Goal: Task Accomplishment & Management: Use online tool/utility

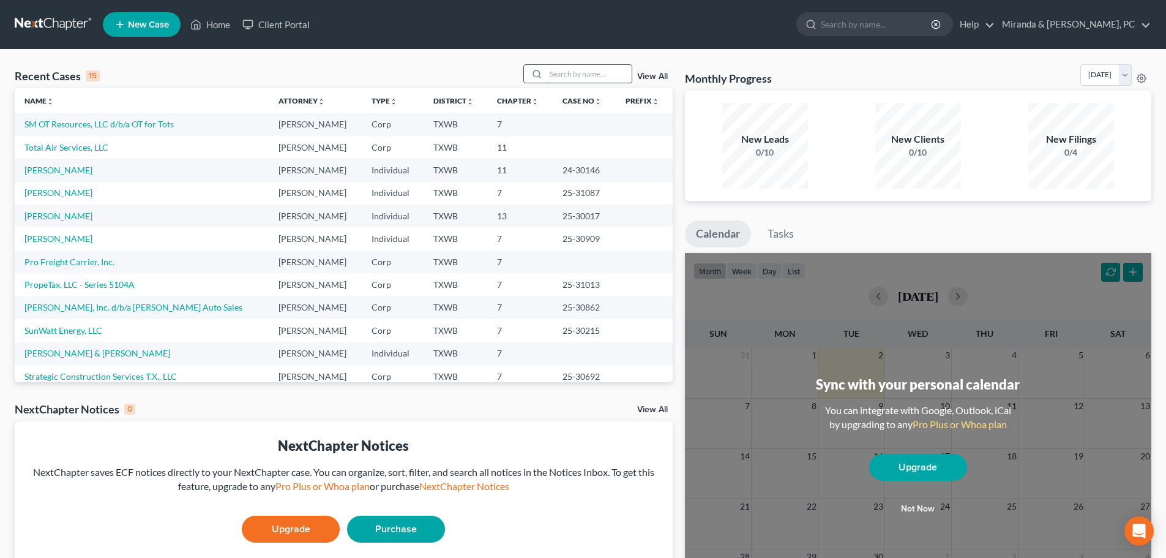
click at [572, 77] on input "search" at bounding box center [589, 74] width 86 height 18
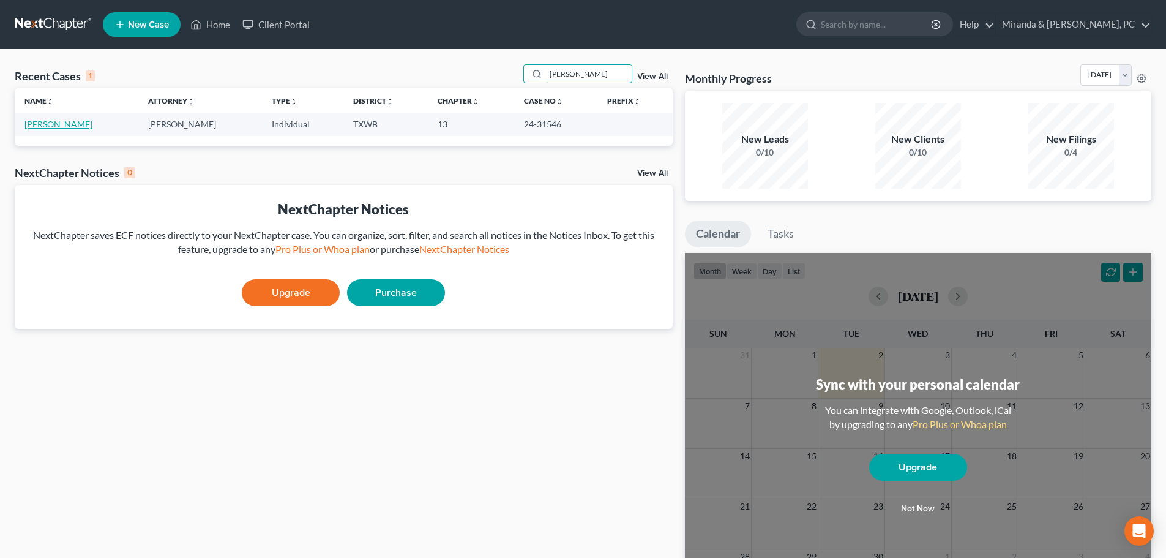
type input "marcos"
click at [72, 129] on link "[PERSON_NAME]" at bounding box center [58, 124] width 68 height 10
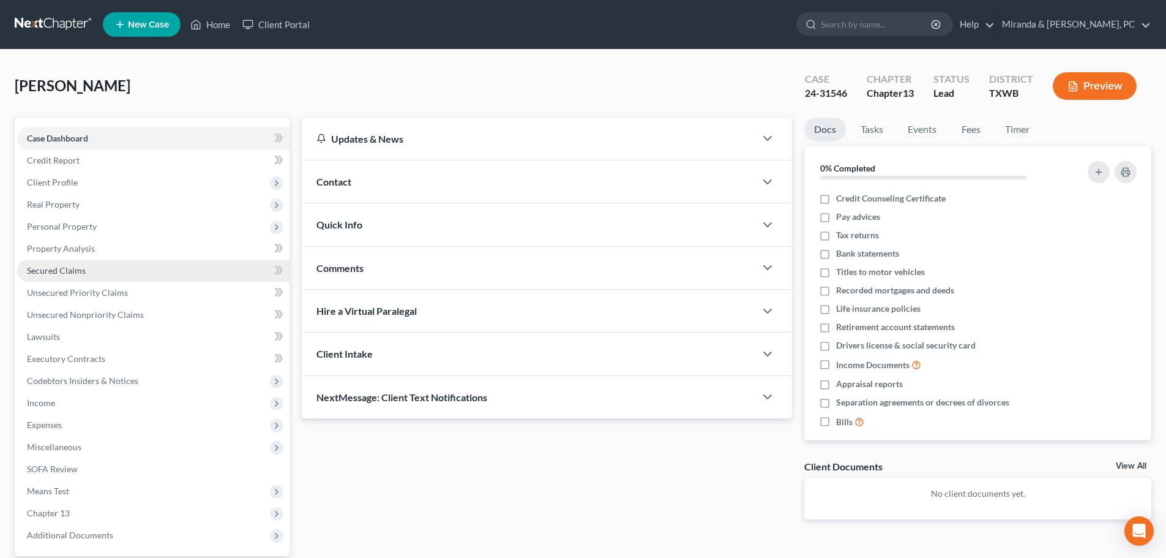
click at [77, 261] on link "Secured Claims" at bounding box center [153, 271] width 272 height 22
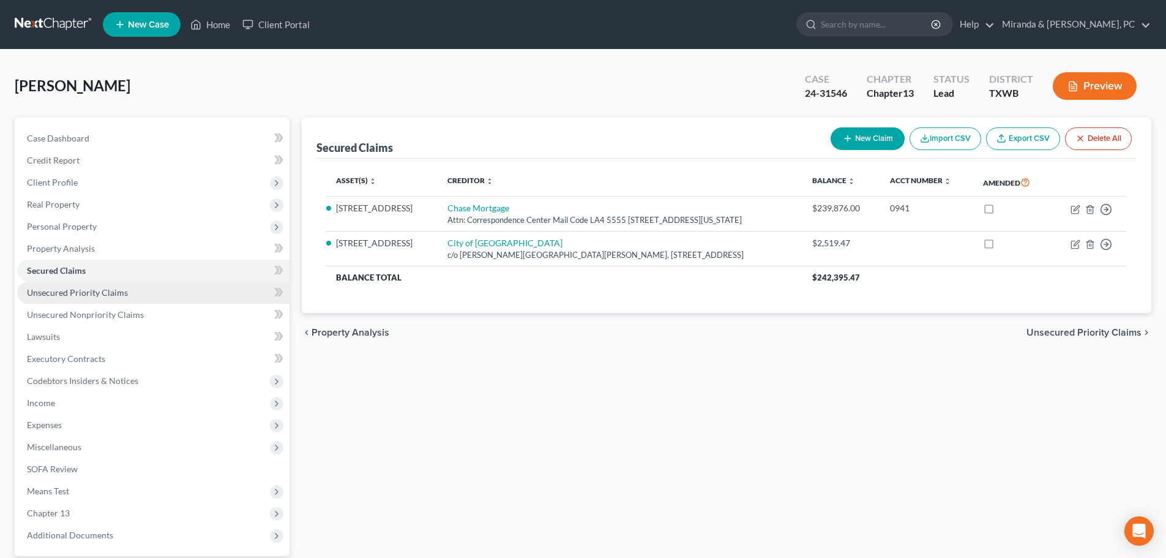
click at [89, 292] on span "Unsecured Priority Claims" at bounding box center [77, 292] width 101 height 10
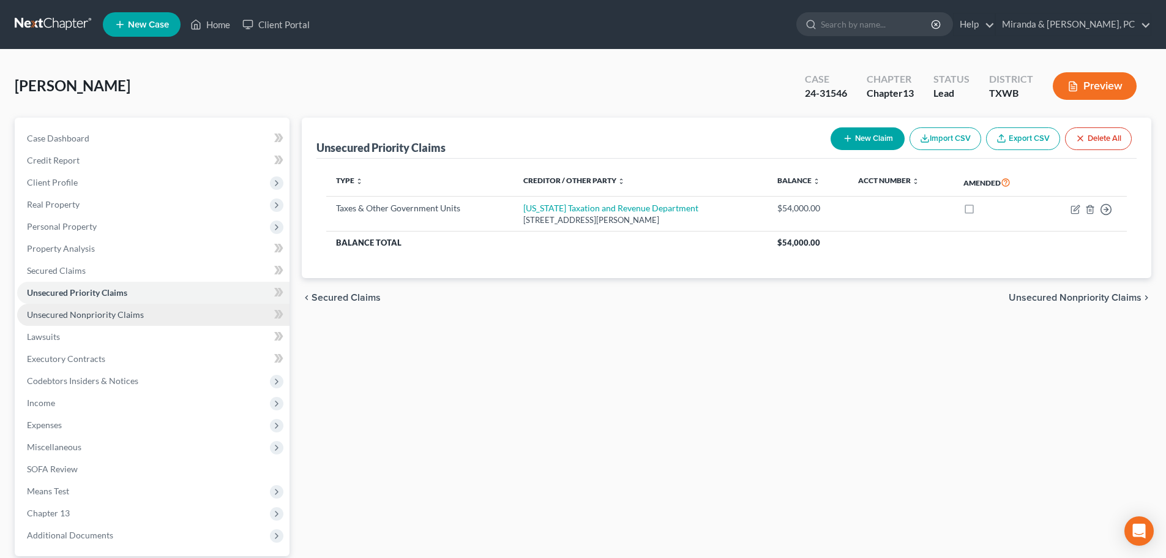
click at [121, 309] on span "Unsecured Nonpriority Claims" at bounding box center [85, 314] width 117 height 10
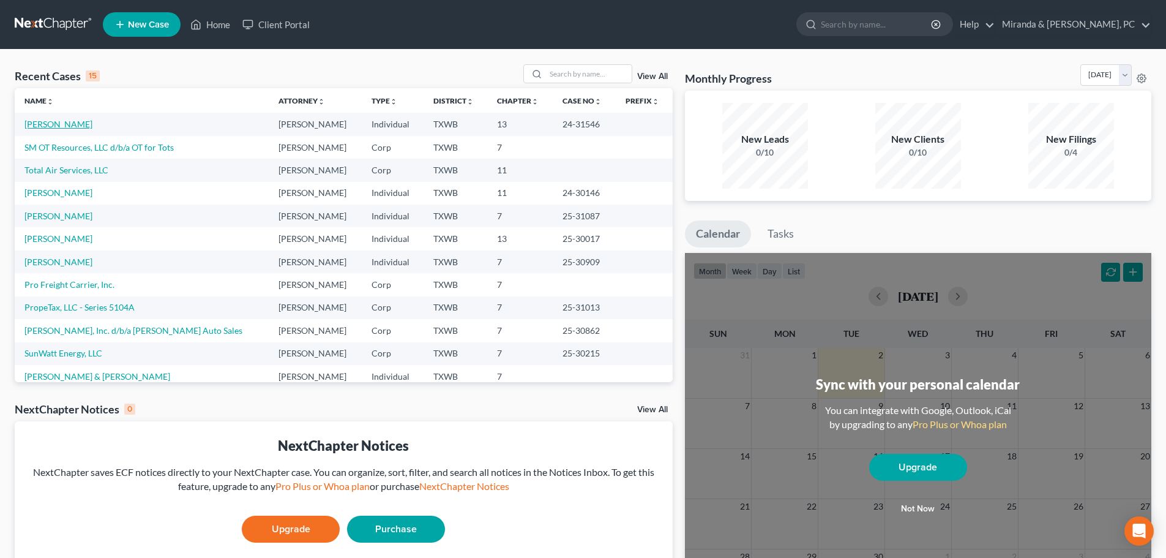
click at [62, 119] on link "[PERSON_NAME]" at bounding box center [58, 124] width 68 height 10
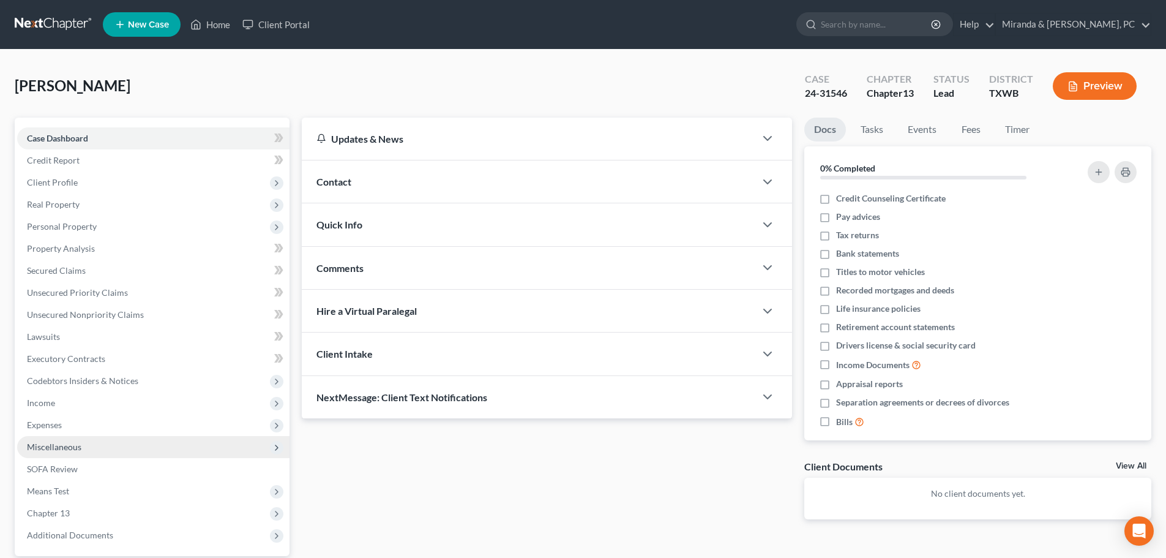
scroll to position [115, 0]
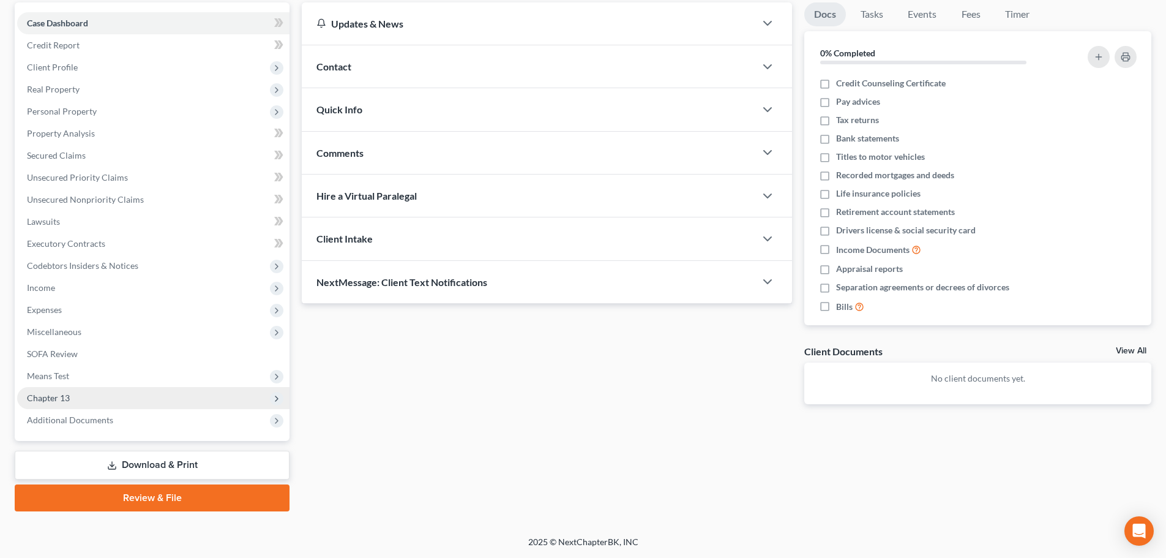
click at [76, 394] on span "Chapter 13" at bounding box center [153, 398] width 272 height 22
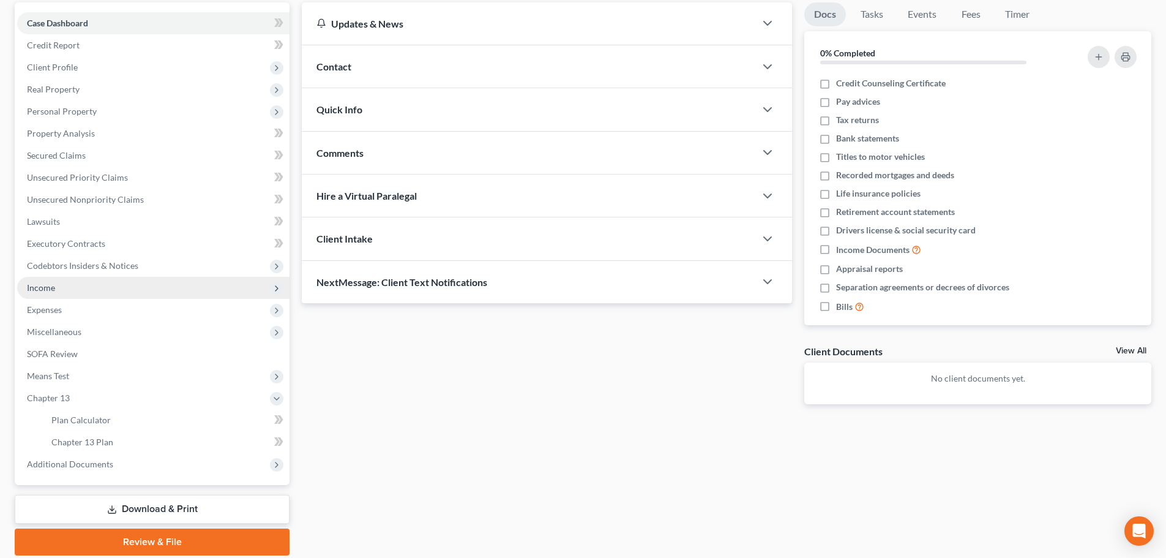
click at [65, 292] on span "Income" at bounding box center [153, 288] width 272 height 22
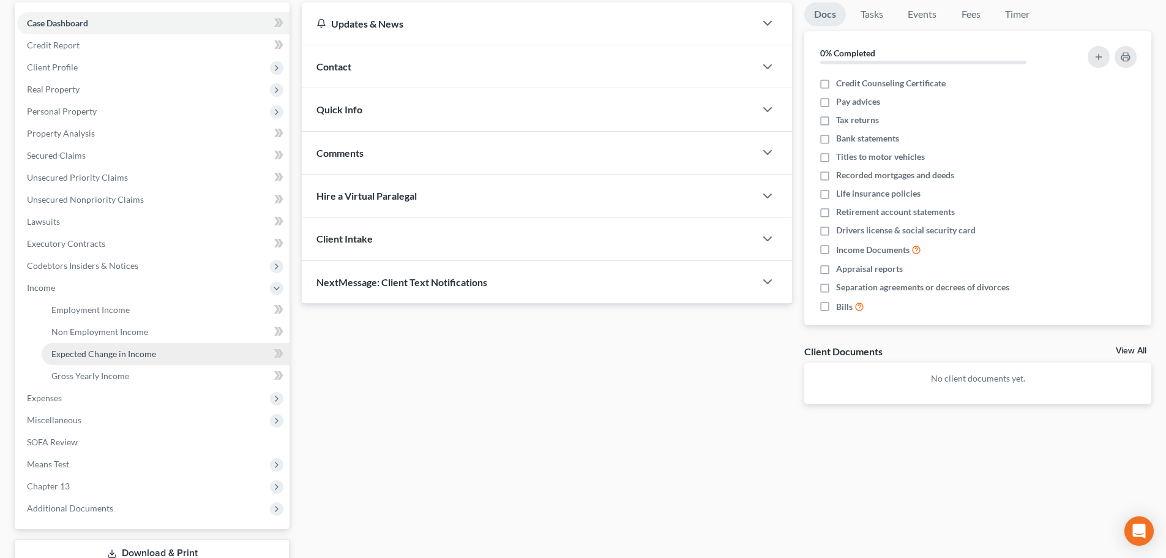
click at [103, 354] on span "Expected Change in Income" at bounding box center [103, 353] width 105 height 10
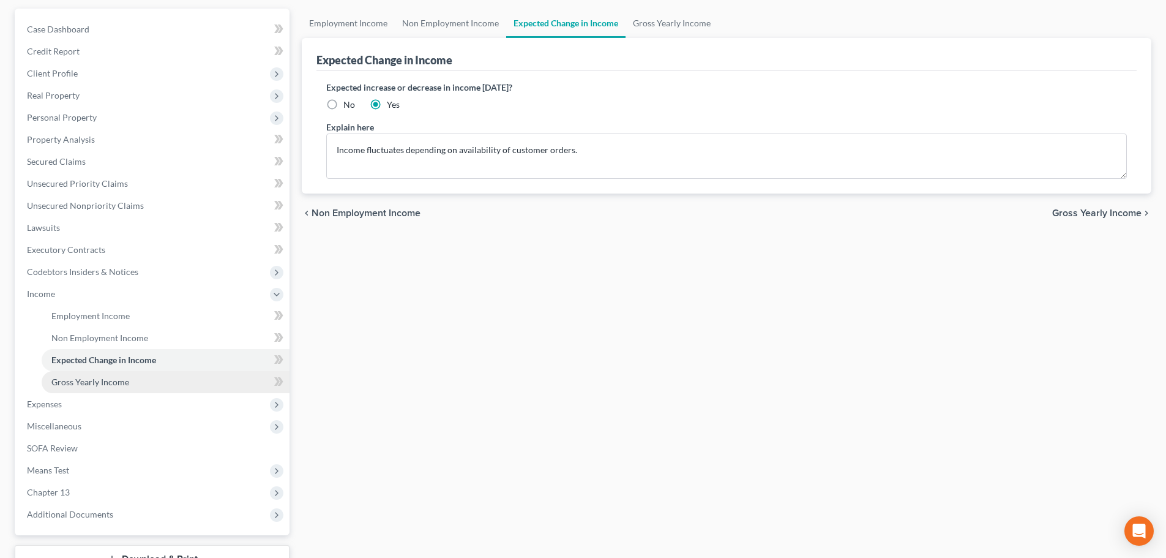
scroll to position [203, 0]
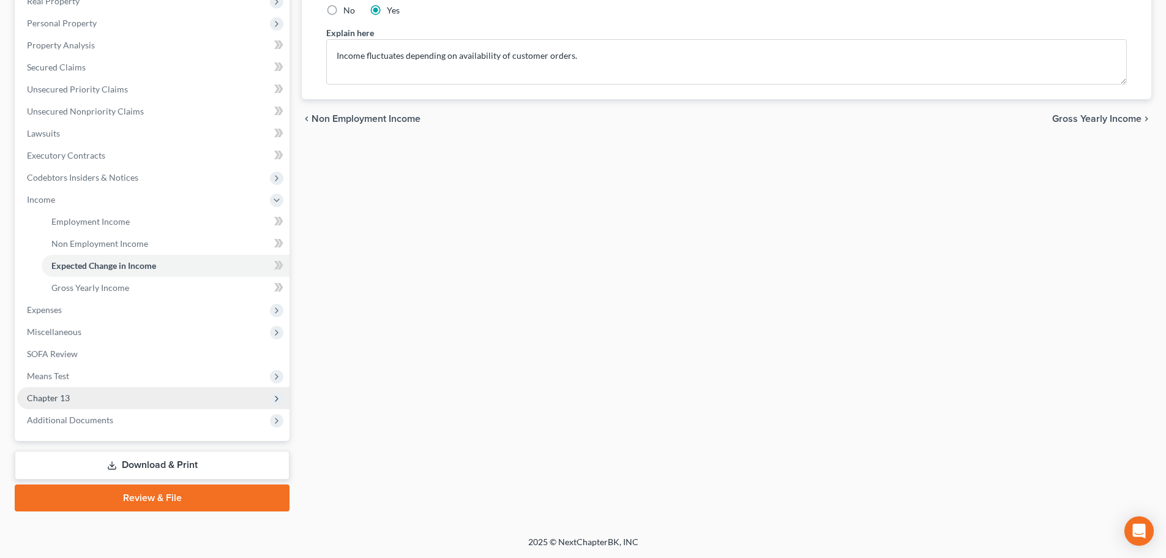
click at [59, 399] on span "Chapter 13" at bounding box center [48, 397] width 43 height 10
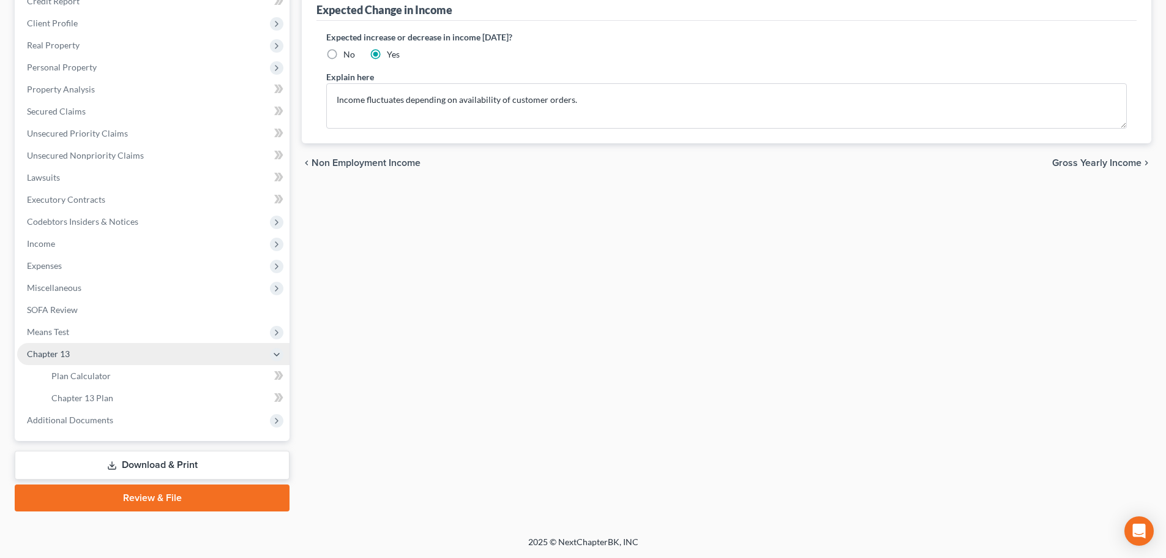
scroll to position [159, 0]
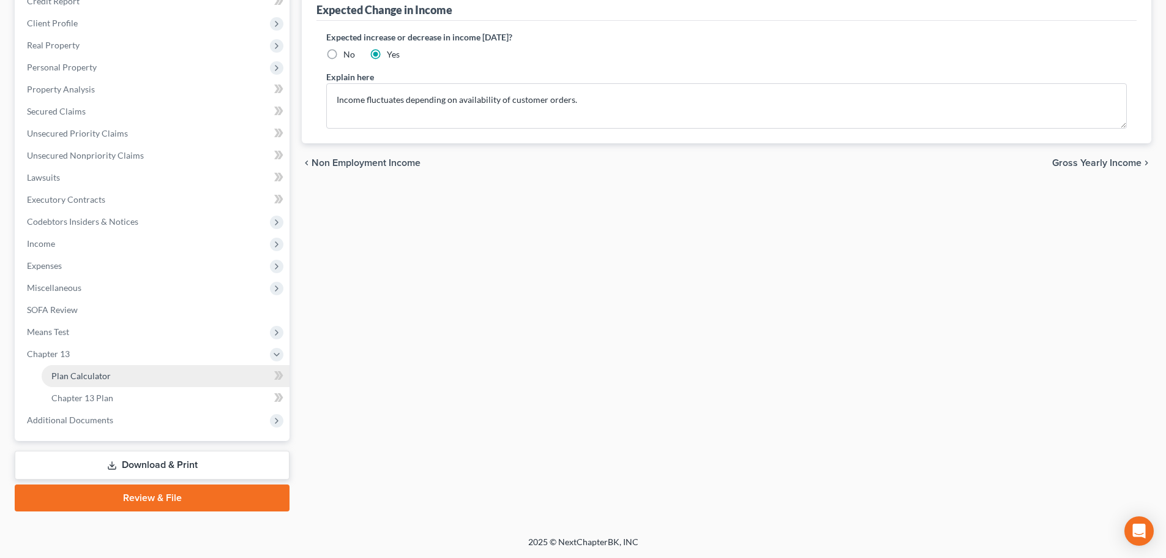
click at [101, 375] on span "Plan Calculator" at bounding box center [80, 375] width 59 height 10
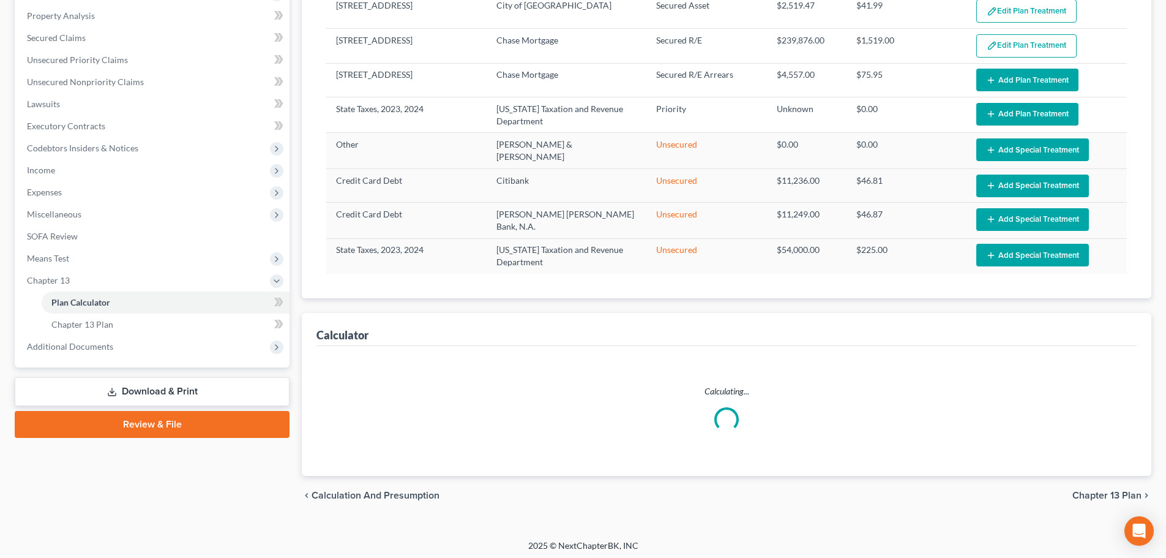
scroll to position [245, 0]
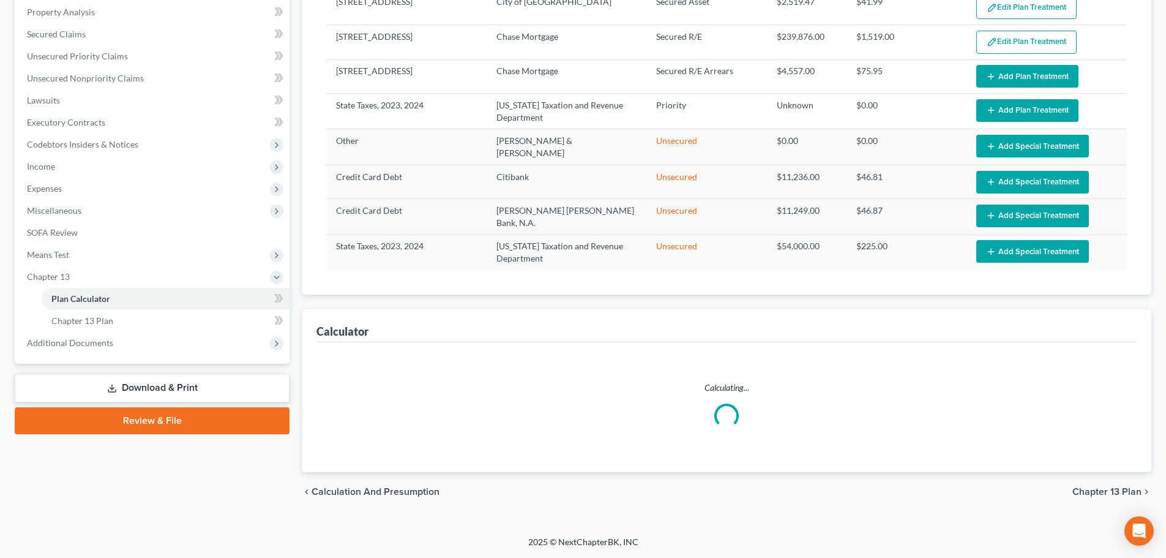
select select "59"
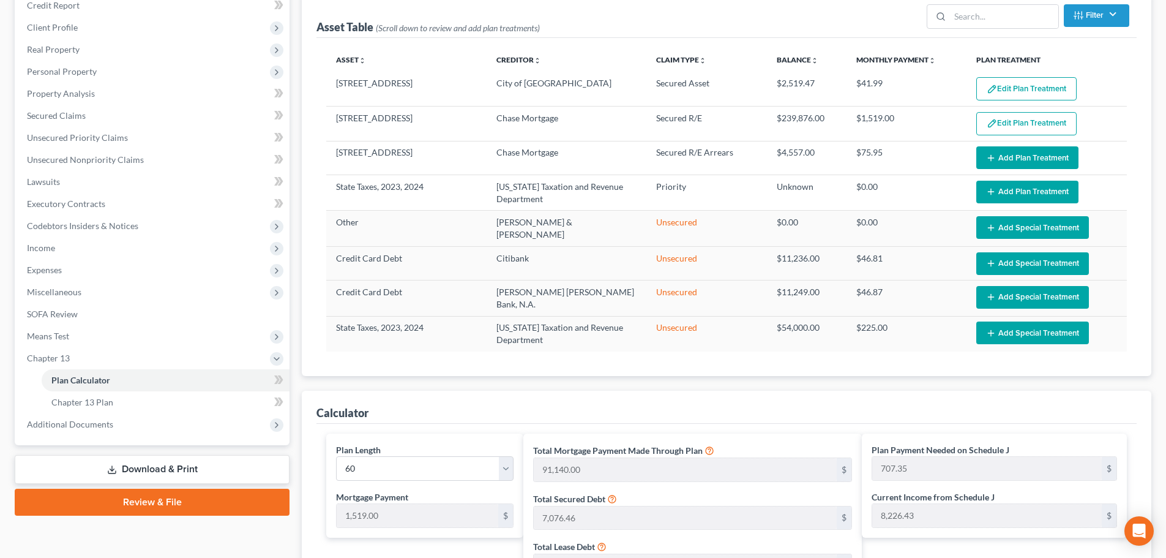
scroll to position [122, 0]
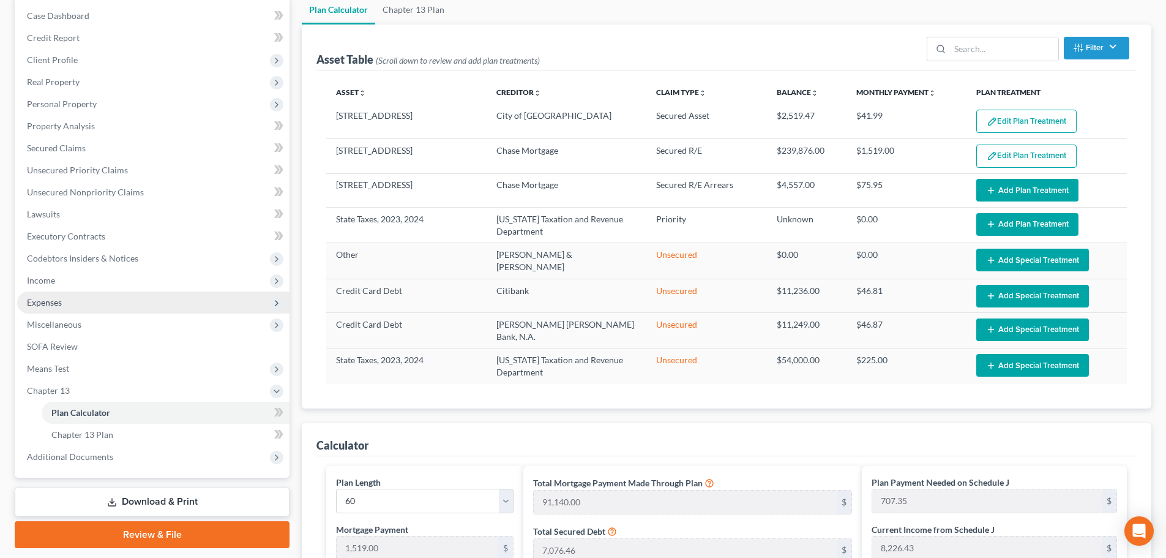
click at [66, 304] on span "Expenses" at bounding box center [153, 302] width 272 height 22
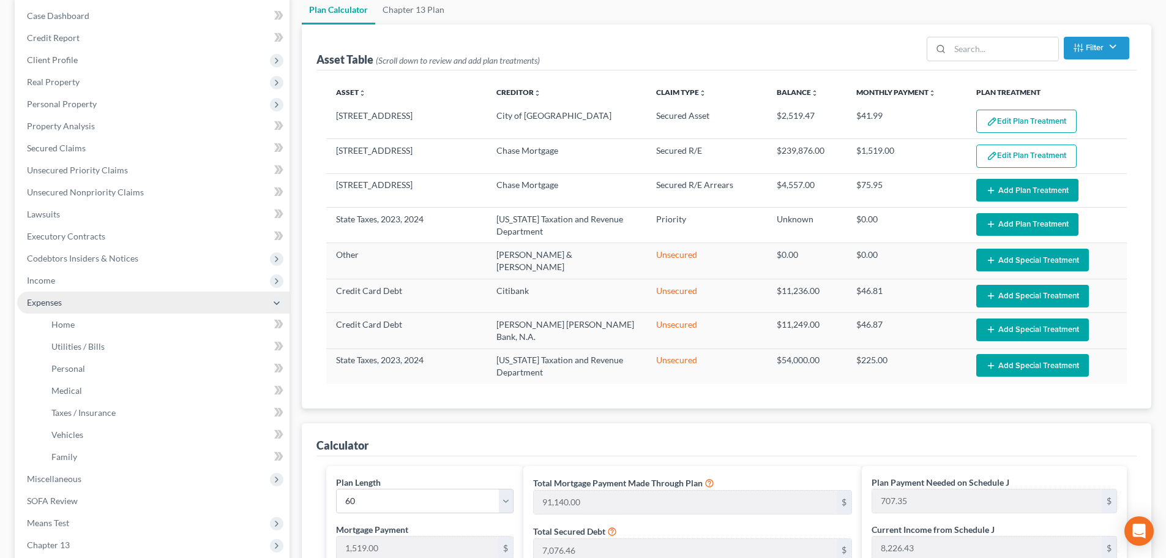
click at [57, 307] on span "Expenses" at bounding box center [44, 302] width 35 height 10
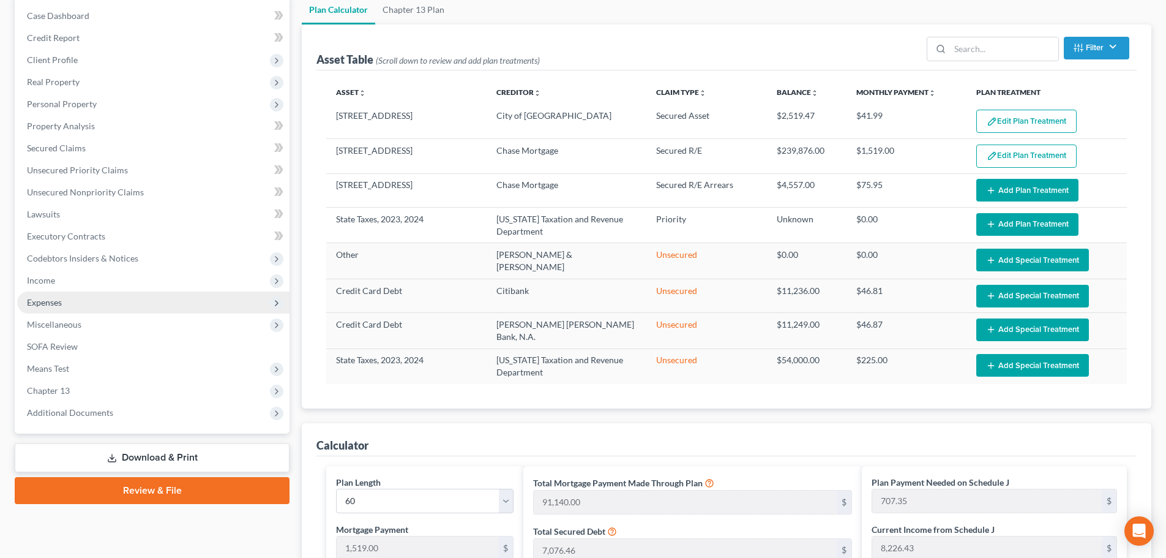
click at [61, 311] on span "Expenses" at bounding box center [153, 302] width 272 height 22
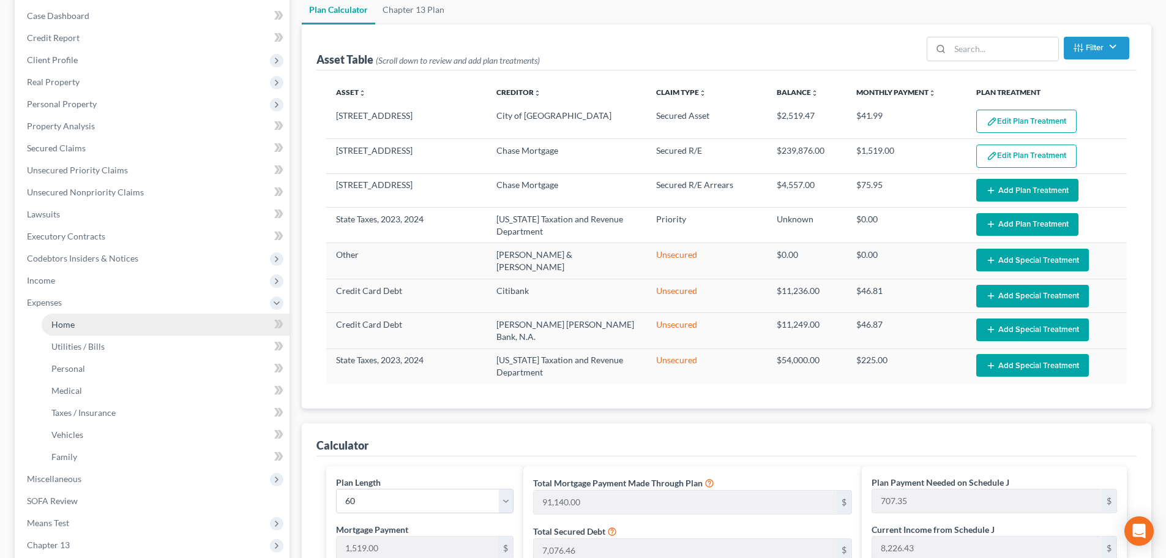
click at [67, 324] on span "Home" at bounding box center [62, 324] width 23 height 10
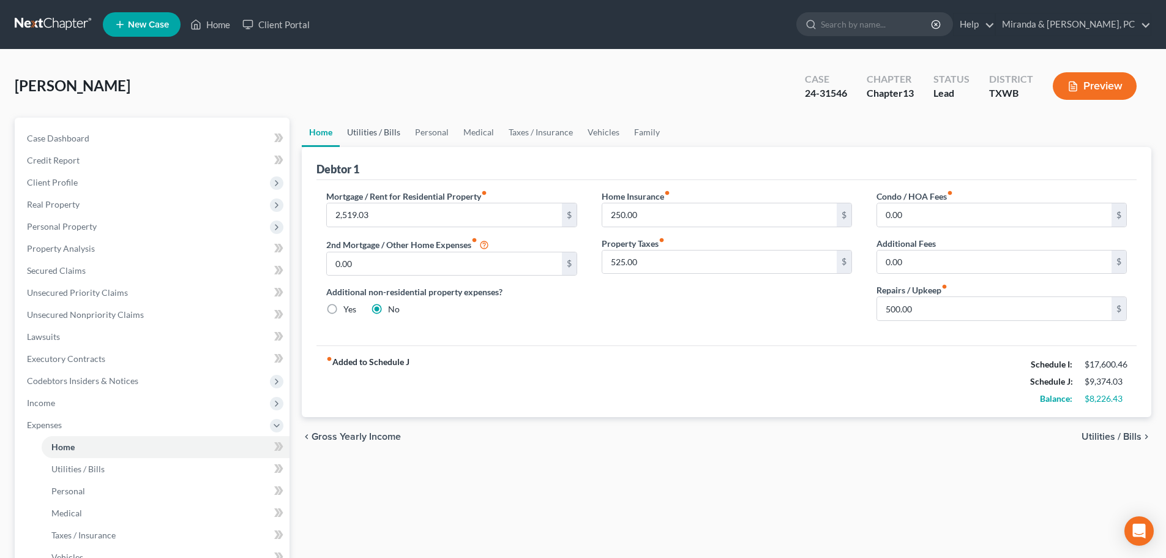
click at [368, 134] on link "Utilities / Bills" at bounding box center [374, 132] width 68 height 29
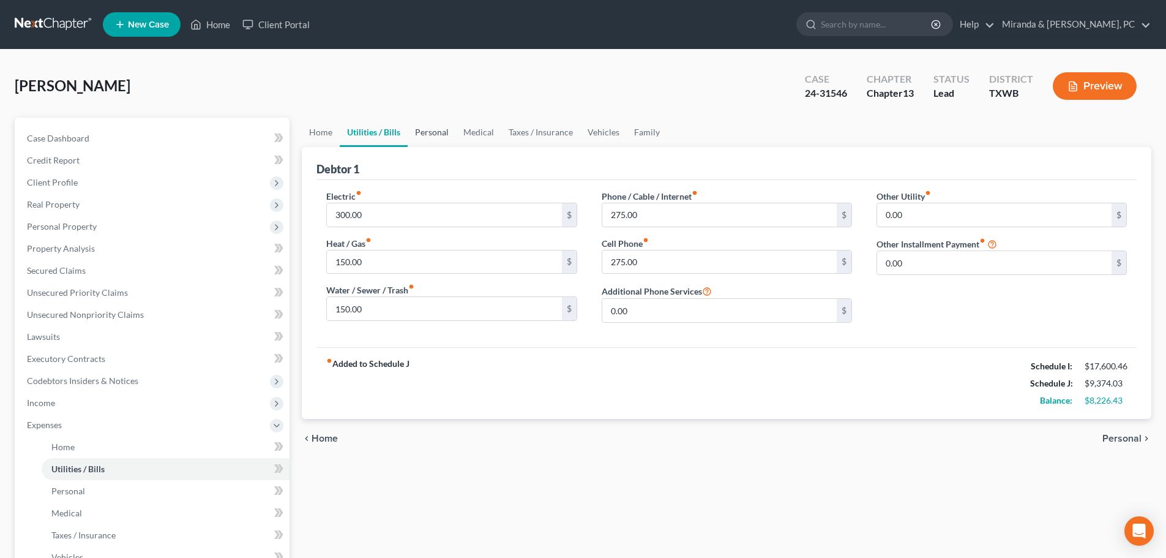
click at [438, 130] on link "Personal" at bounding box center [432, 132] width 48 height 29
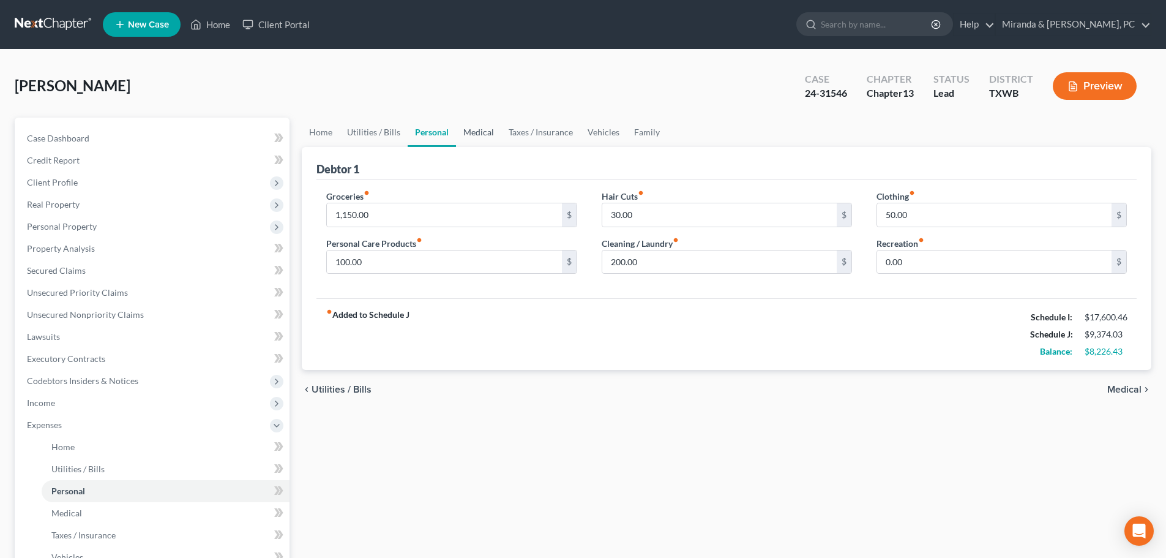
click at [488, 130] on link "Medical" at bounding box center [478, 132] width 45 height 29
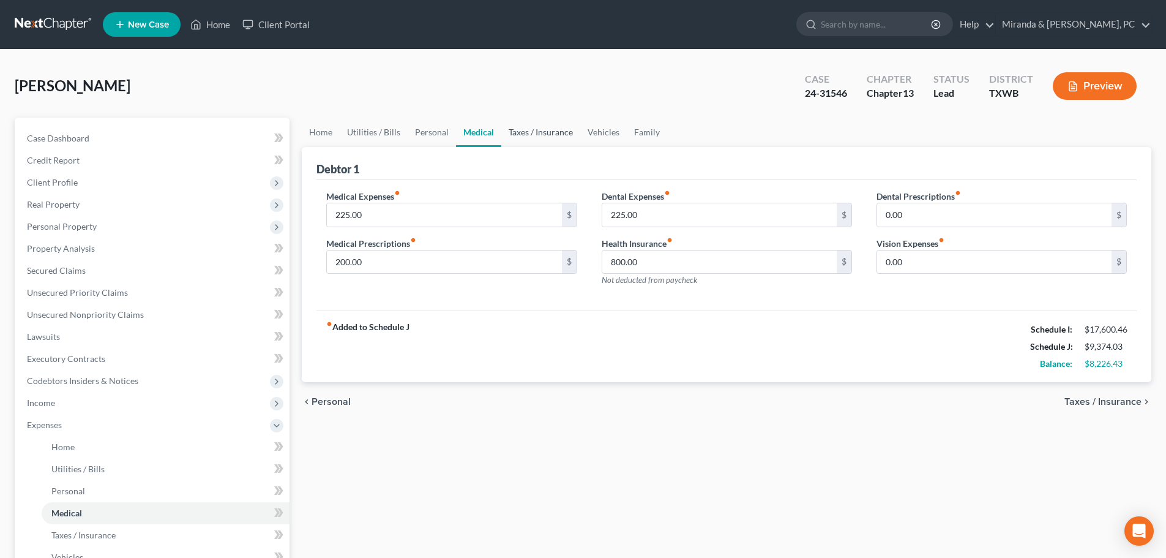
click at [524, 136] on link "Taxes / Insurance" at bounding box center [540, 132] width 79 height 29
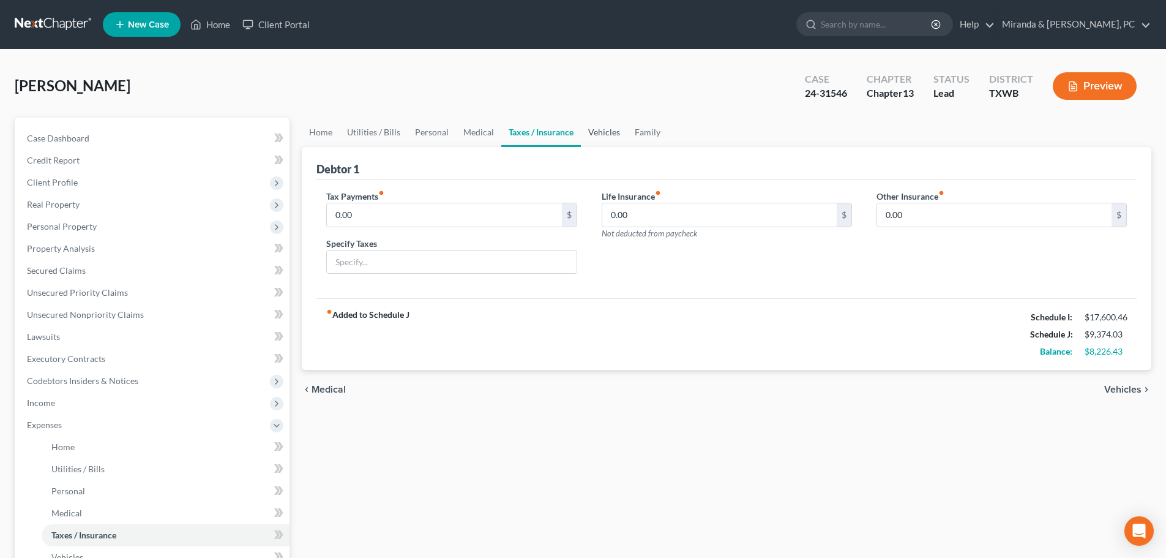
click at [607, 136] on link "Vehicles" at bounding box center [604, 132] width 47 height 29
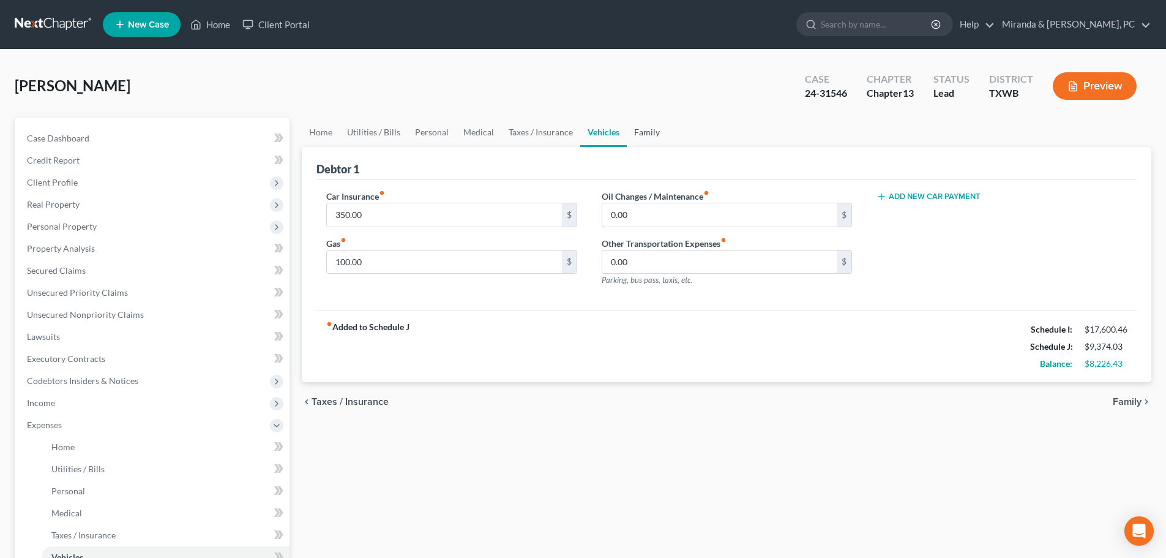
click at [639, 135] on link "Family" at bounding box center [647, 132] width 40 height 29
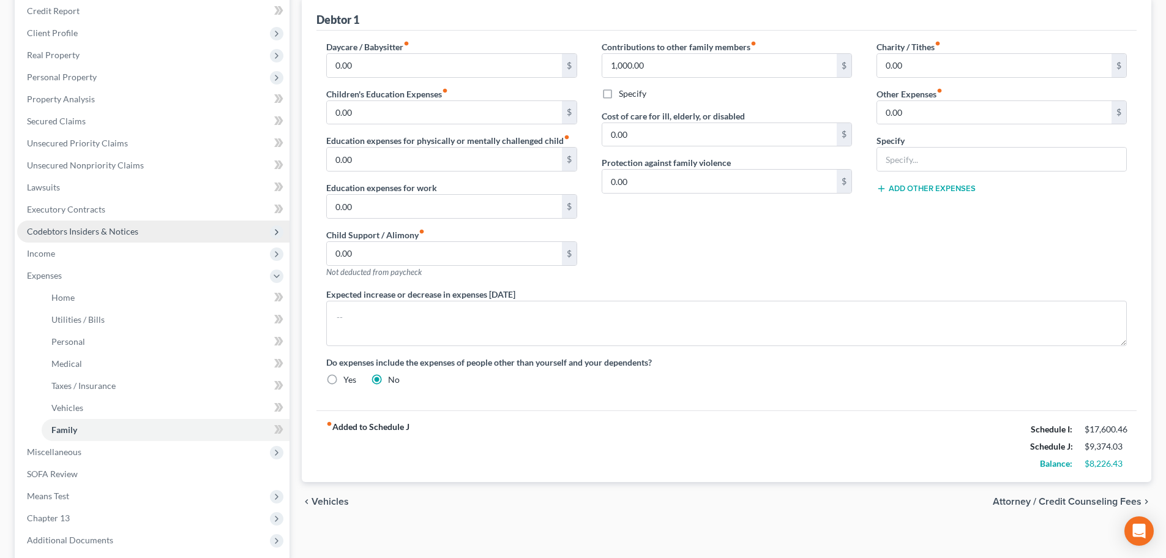
scroll to position [184, 0]
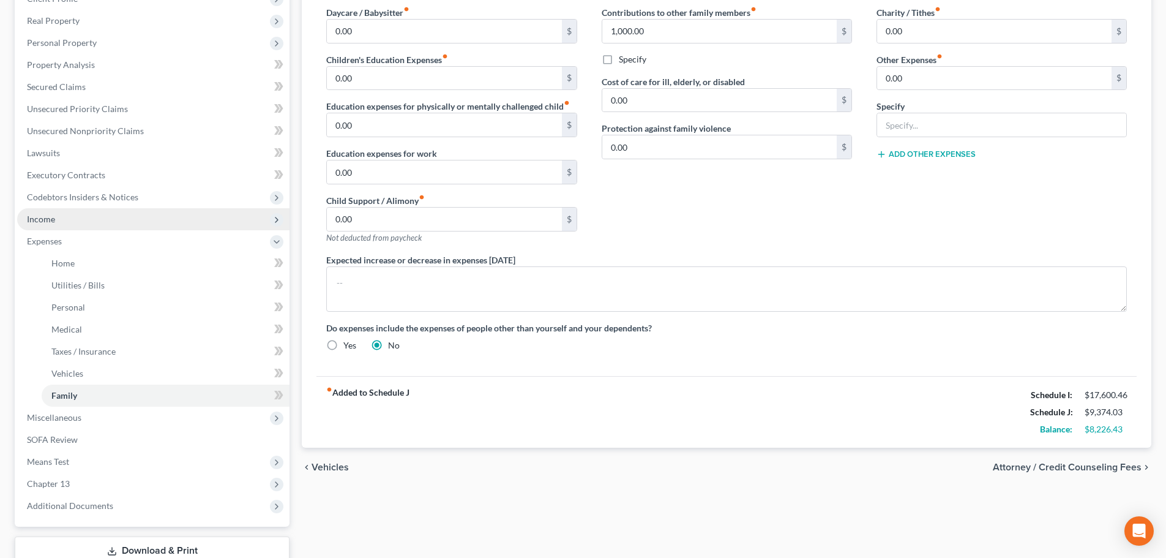
click at [56, 225] on span "Income" at bounding box center [153, 219] width 272 height 22
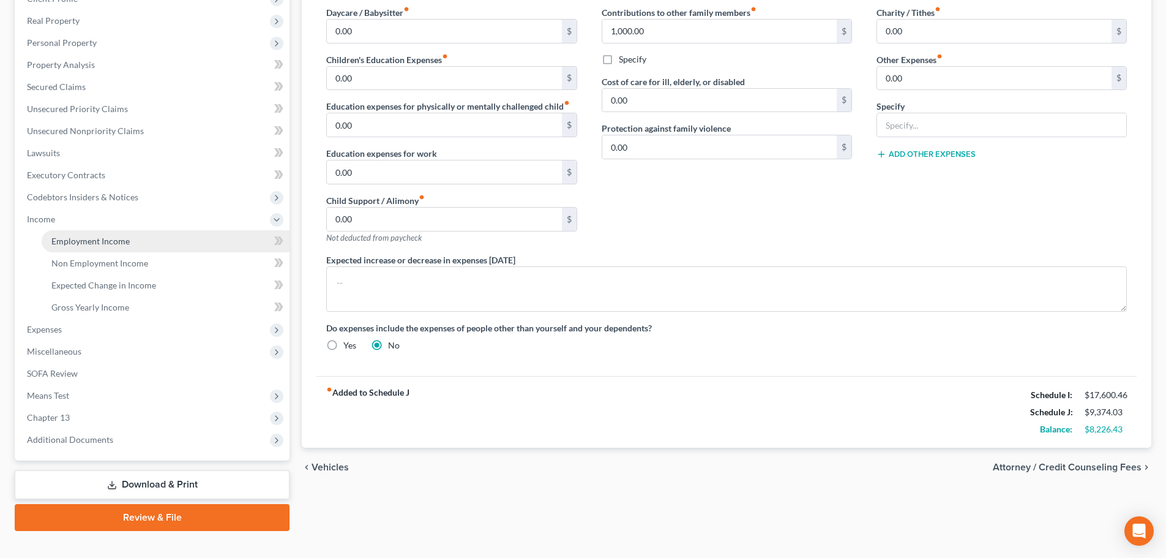
click at [99, 243] on span "Employment Income" at bounding box center [90, 241] width 78 height 10
